Goal: Information Seeking & Learning: Understand process/instructions

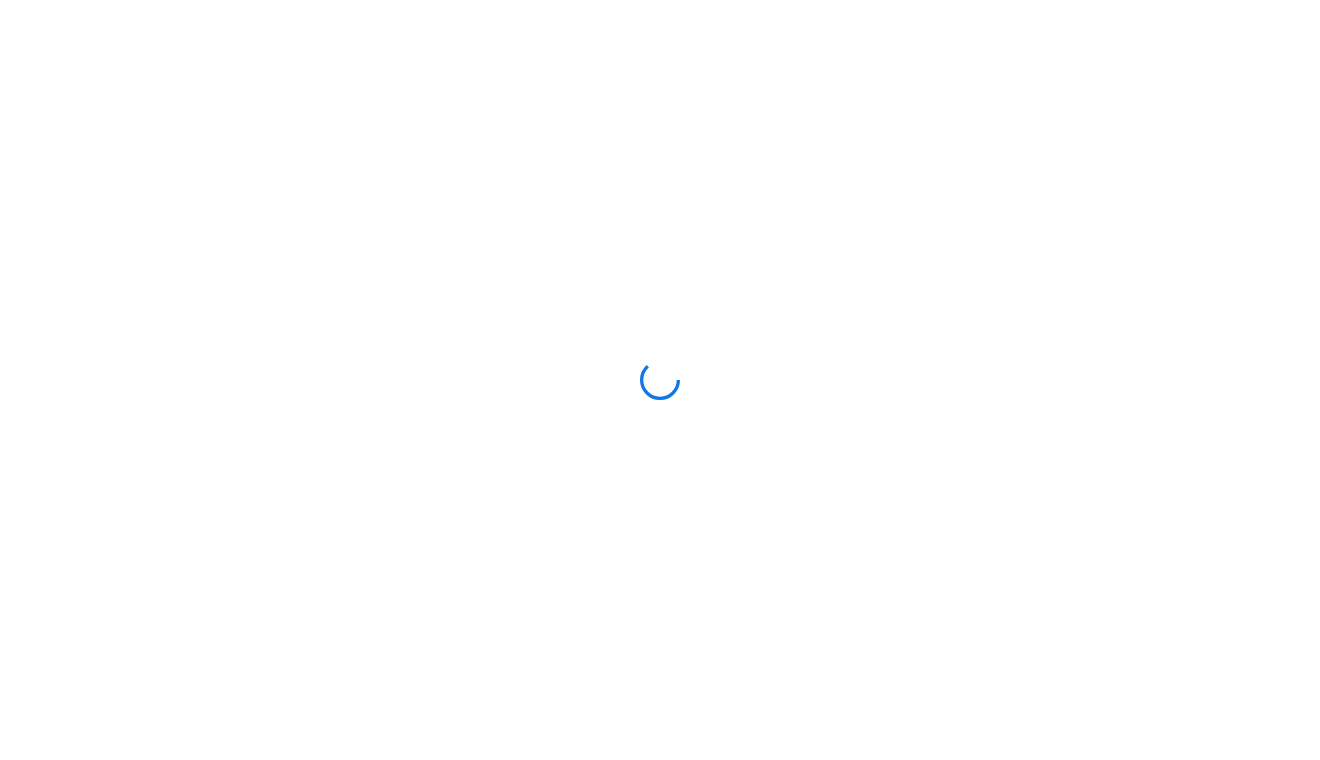
click at [322, 0] on div at bounding box center [660, 380] width 1320 height 760
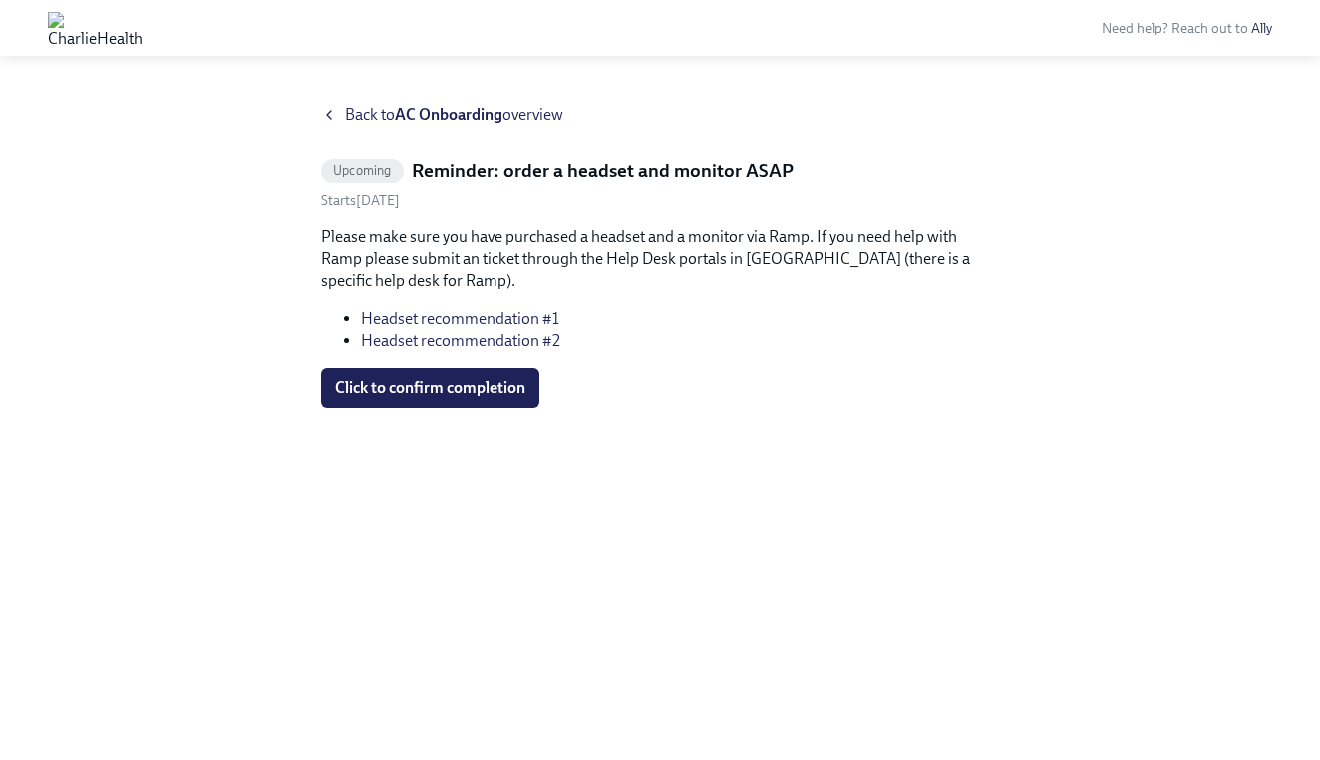
click at [333, 118] on icon at bounding box center [329, 115] width 16 height 16
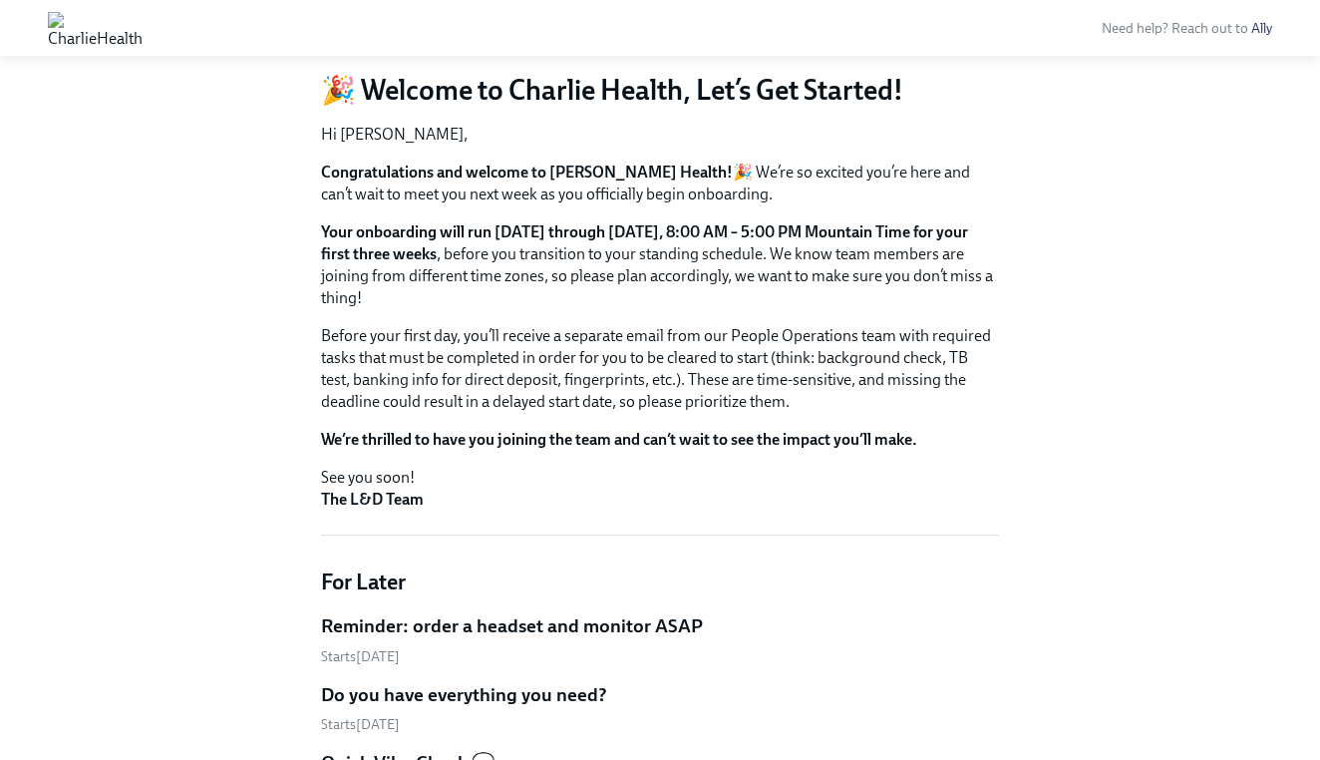
scroll to position [172, 0]
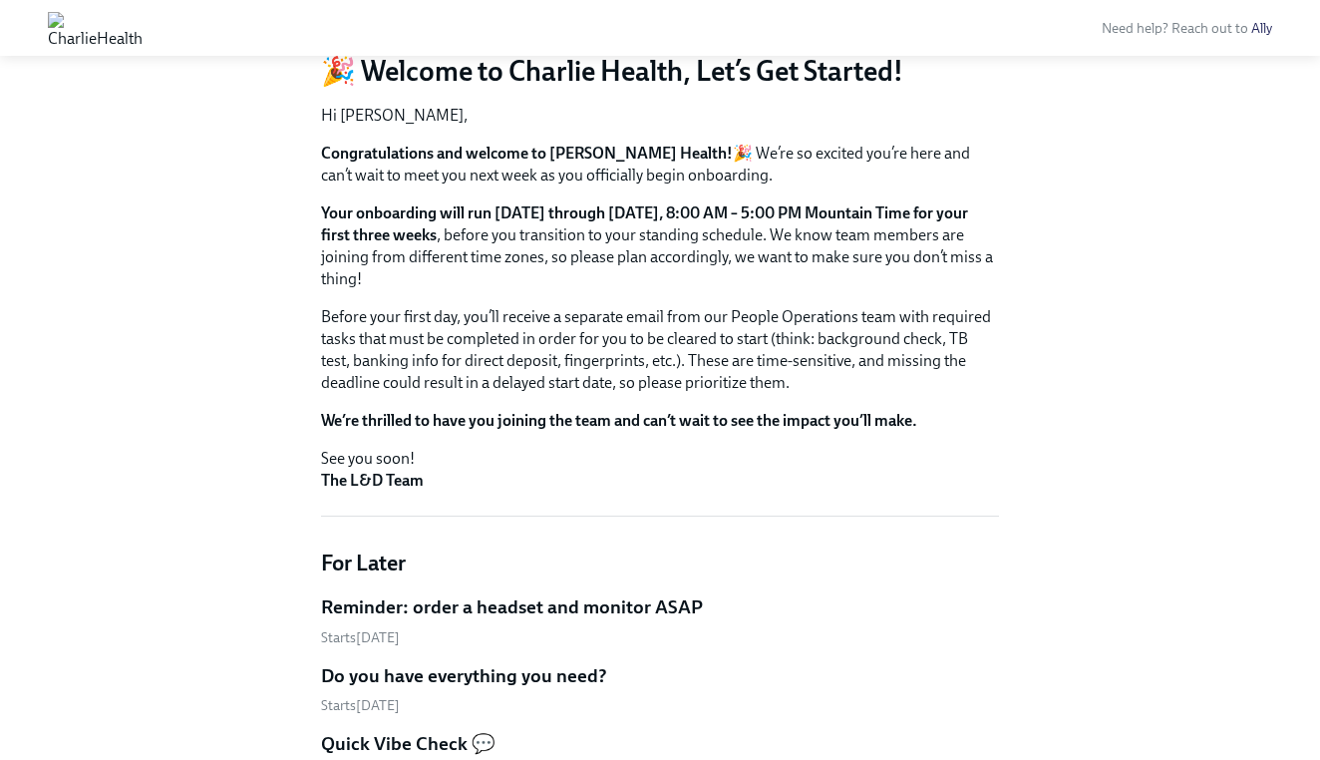
click at [412, 605] on h5 "Reminder: order a headset and monitor ASAP" at bounding box center [512, 607] width 382 height 26
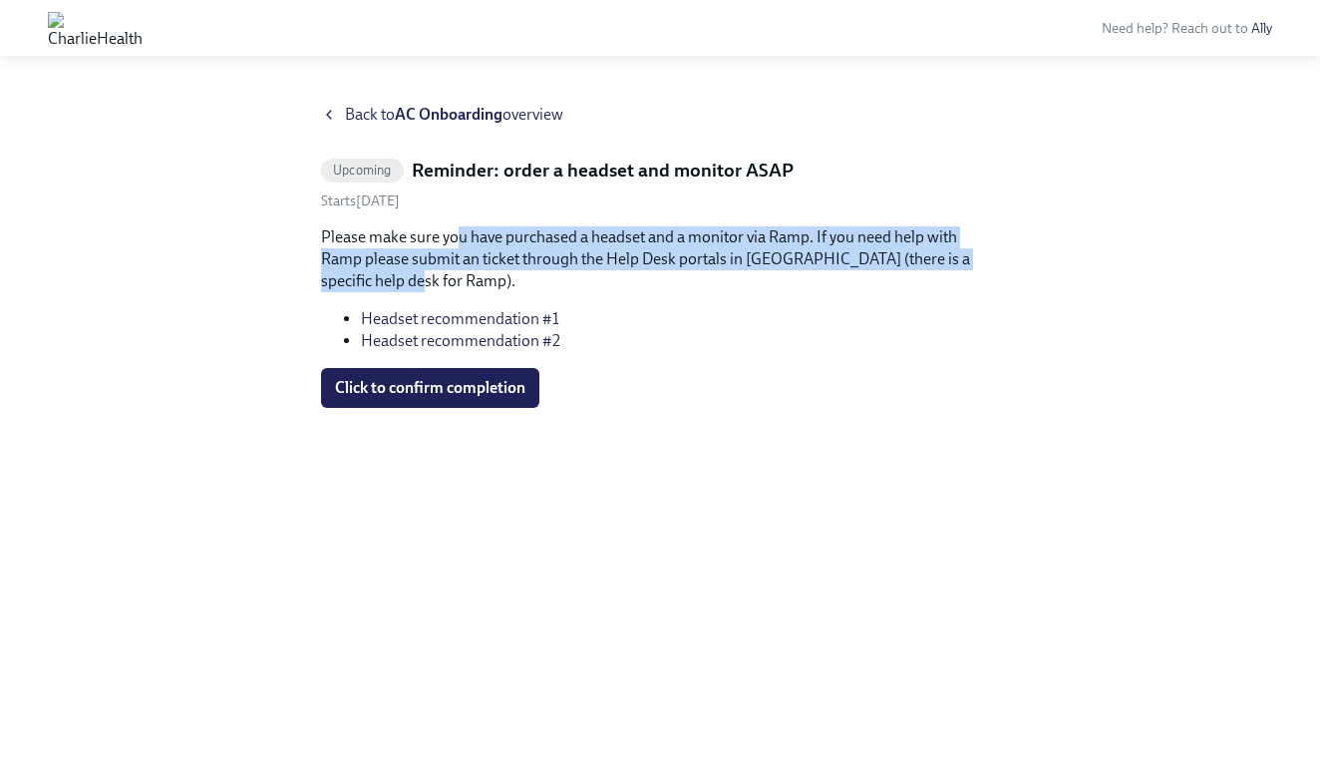
drag, startPoint x: 460, startPoint y: 244, endPoint x: 562, endPoint y: 277, distance: 107.8
click at [562, 277] on p "Please make sure you have purchased a headset and a monitor via Ramp. If you ne…" at bounding box center [660, 259] width 678 height 66
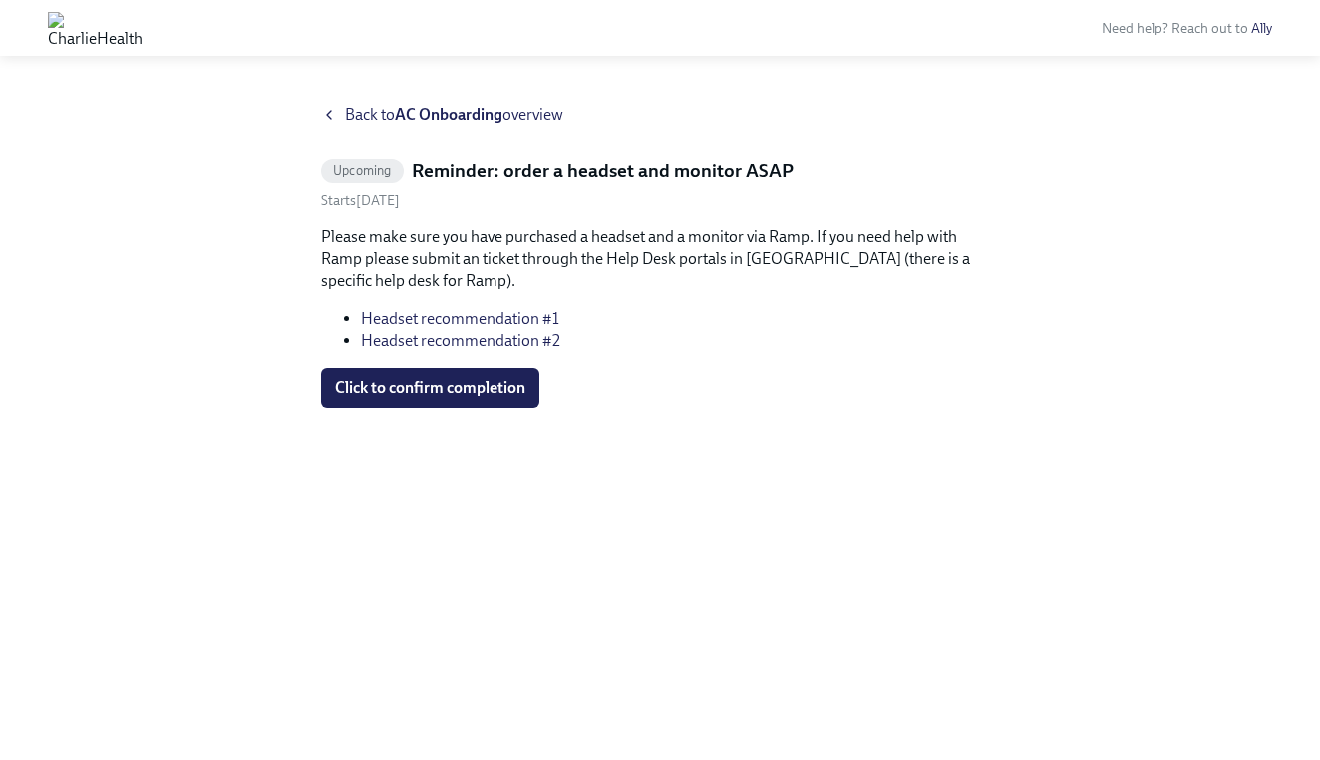
click at [445, 324] on link "Headset recommendation #1" at bounding box center [460, 318] width 198 height 19
click at [443, 344] on link "Headset recommendation #2" at bounding box center [460, 340] width 199 height 19
click at [353, 113] on span "Back to AC Onboarding overview" at bounding box center [454, 115] width 218 height 22
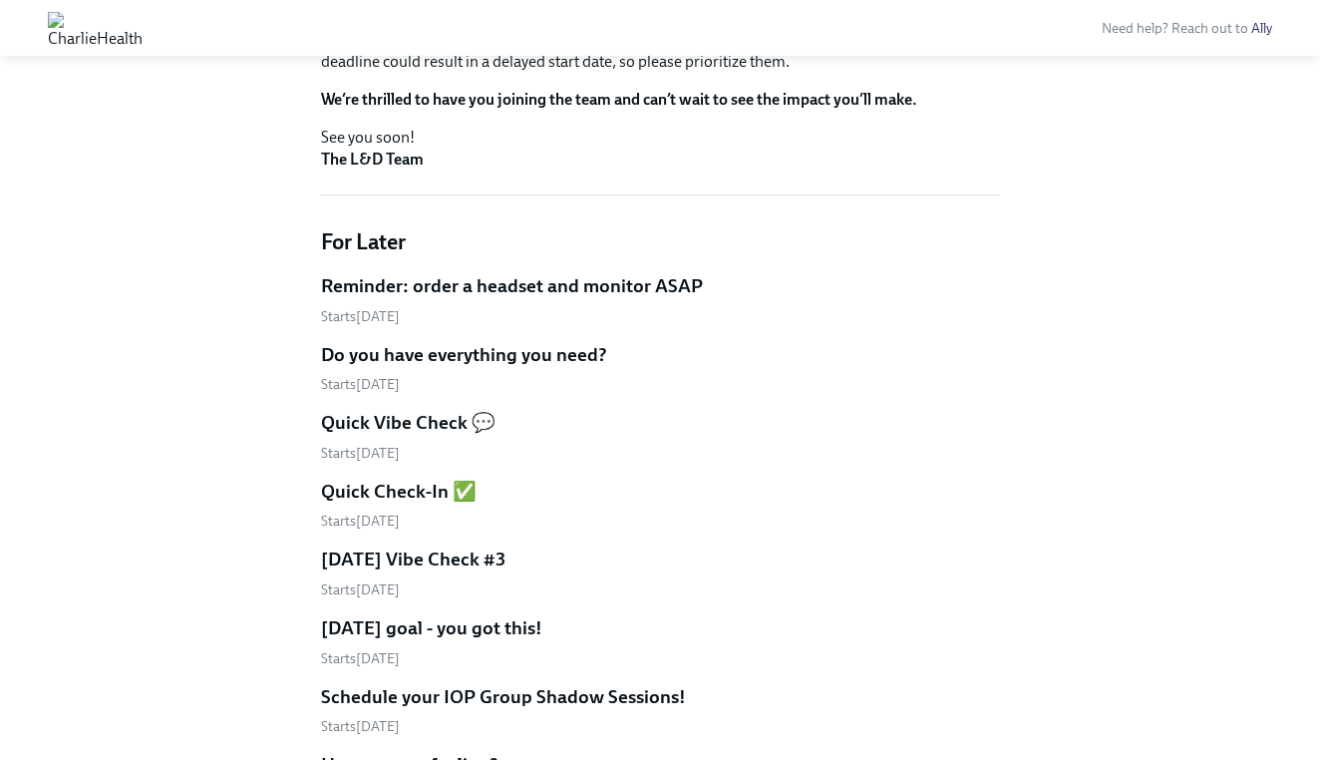
scroll to position [494, 0]
click at [484, 353] on h5 "Do you have everything you need?" at bounding box center [464, 354] width 286 height 26
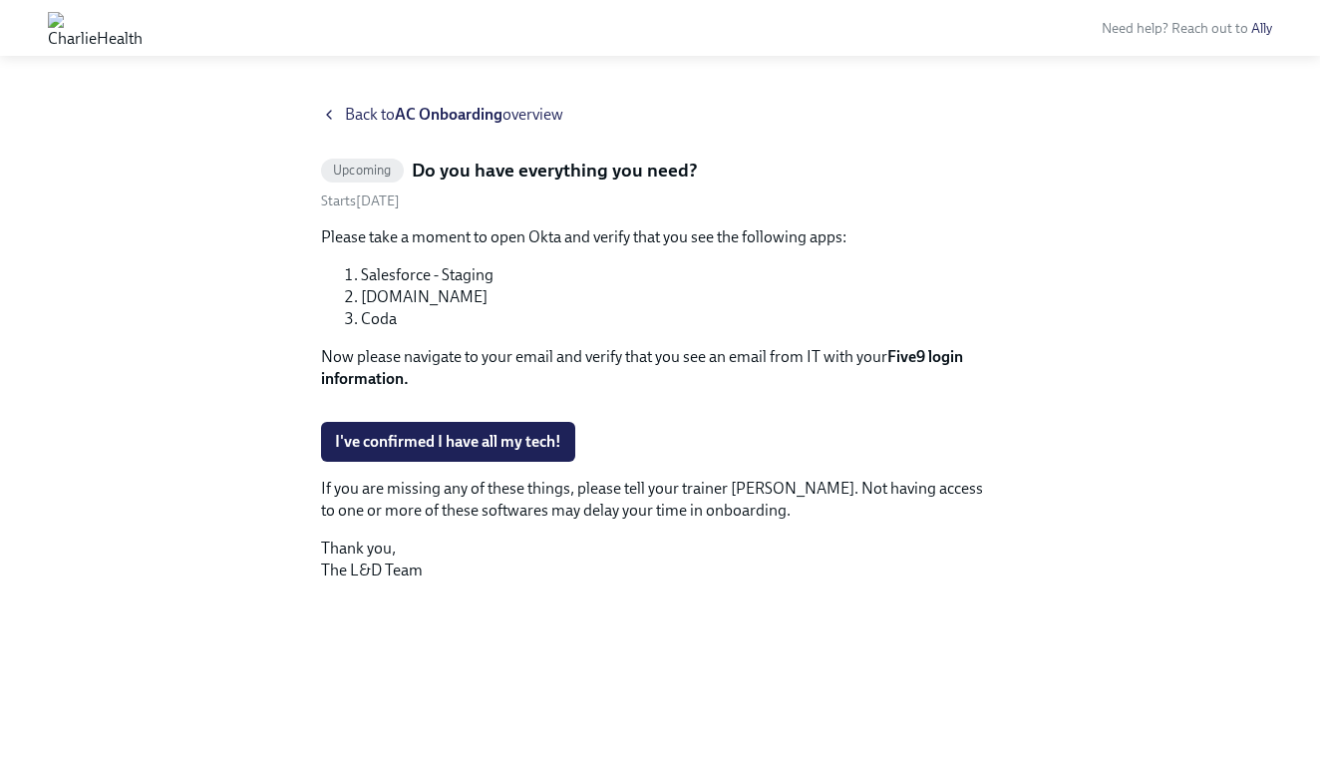
click at [334, 128] on div "Back to AC Onboarding overview Upcoming Do you have everything you need? Starts…" at bounding box center [660, 408] width 678 height 608
click at [335, 119] on icon at bounding box center [329, 115] width 16 height 16
